Goal: Find contact information: Find contact information

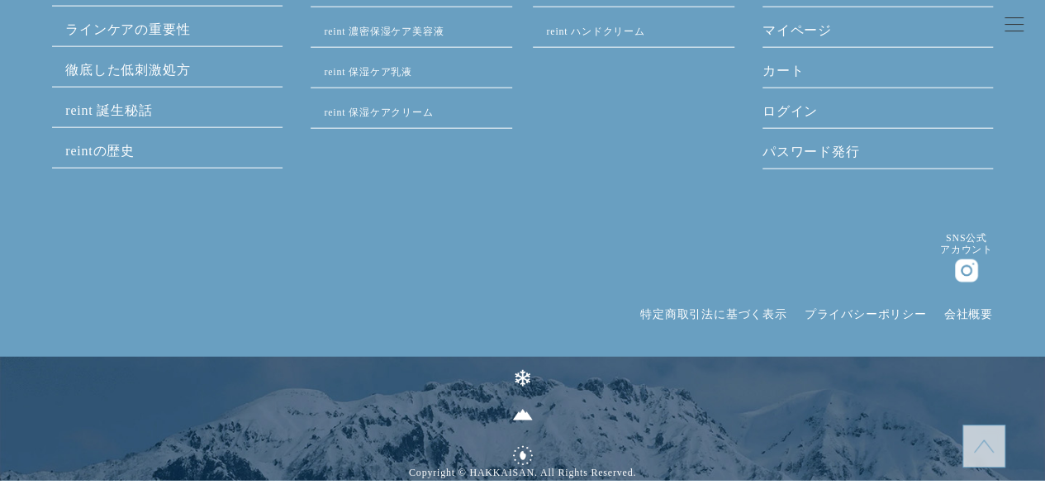
scroll to position [8161, 0]
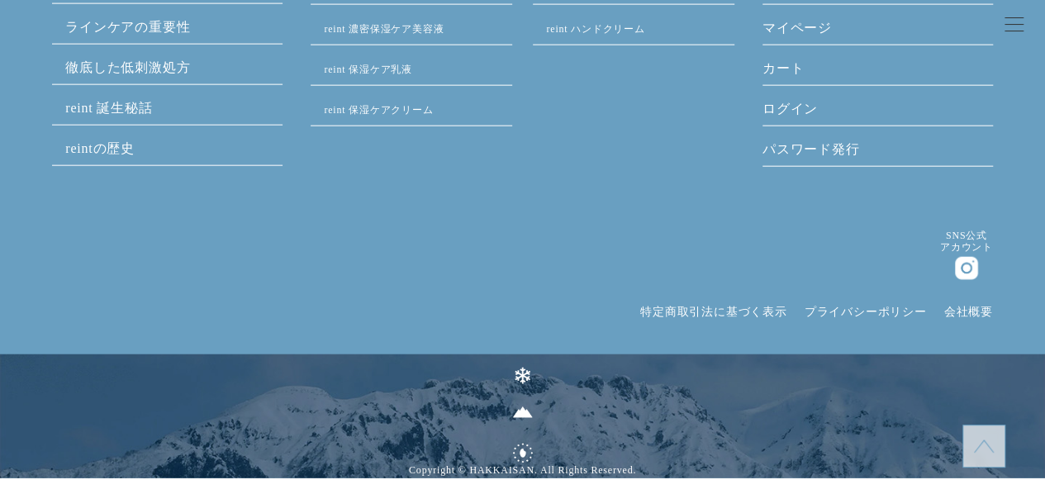
click at [670, 306] on link "特定商取引法に基づく表示" at bounding box center [713, 312] width 147 height 12
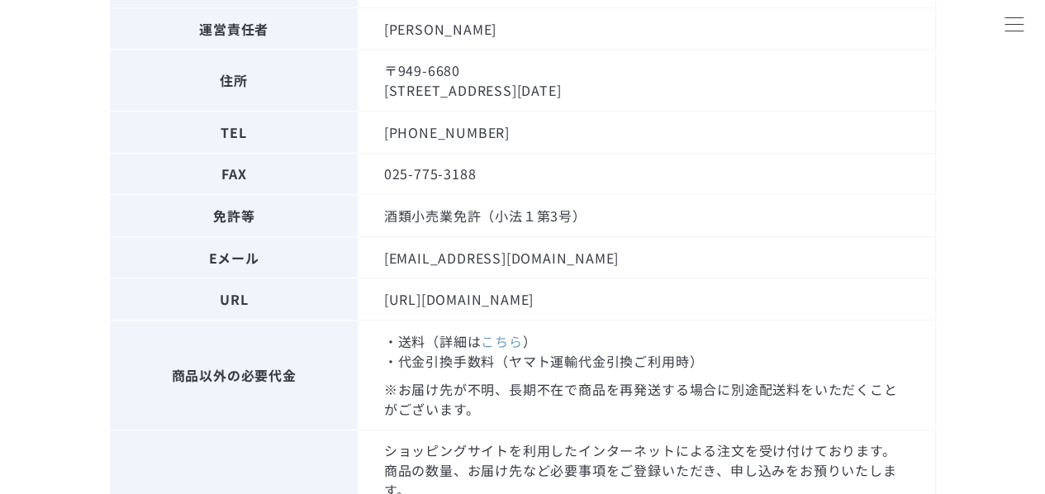
scroll to position [363, 0]
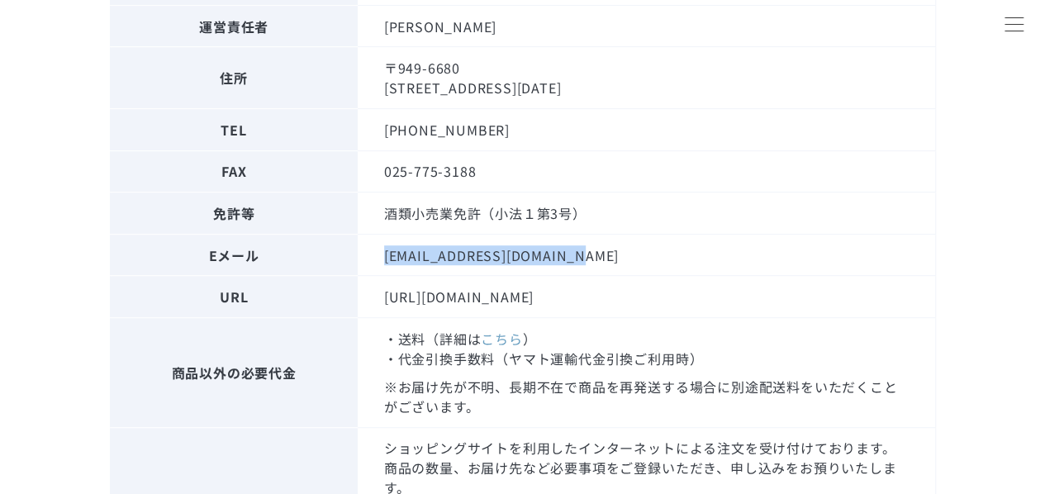
drag, startPoint x: 385, startPoint y: 254, endPoint x: 582, endPoint y: 267, distance: 197.8
click at [582, 267] on td "[EMAIL_ADDRESS][DOMAIN_NAME]" at bounding box center [646, 255] width 577 height 42
copy td "[EMAIL_ADDRESS][DOMAIN_NAME]"
